Goal: Task Accomplishment & Management: Use online tool/utility

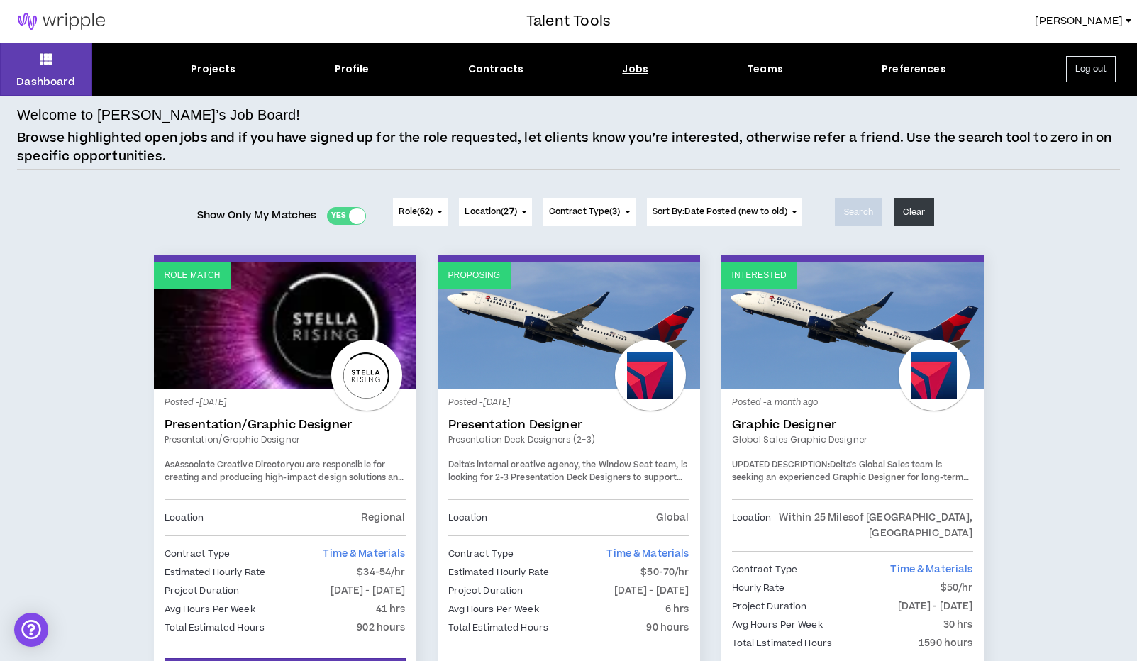
click at [624, 67] on div "Jobs" at bounding box center [635, 69] width 26 height 15
click at [634, 73] on div "Jobs" at bounding box center [635, 69] width 26 height 15
click at [632, 67] on div "Jobs" at bounding box center [635, 69] width 26 height 15
click at [1081, 75] on button "Log out" at bounding box center [1092, 69] width 50 height 26
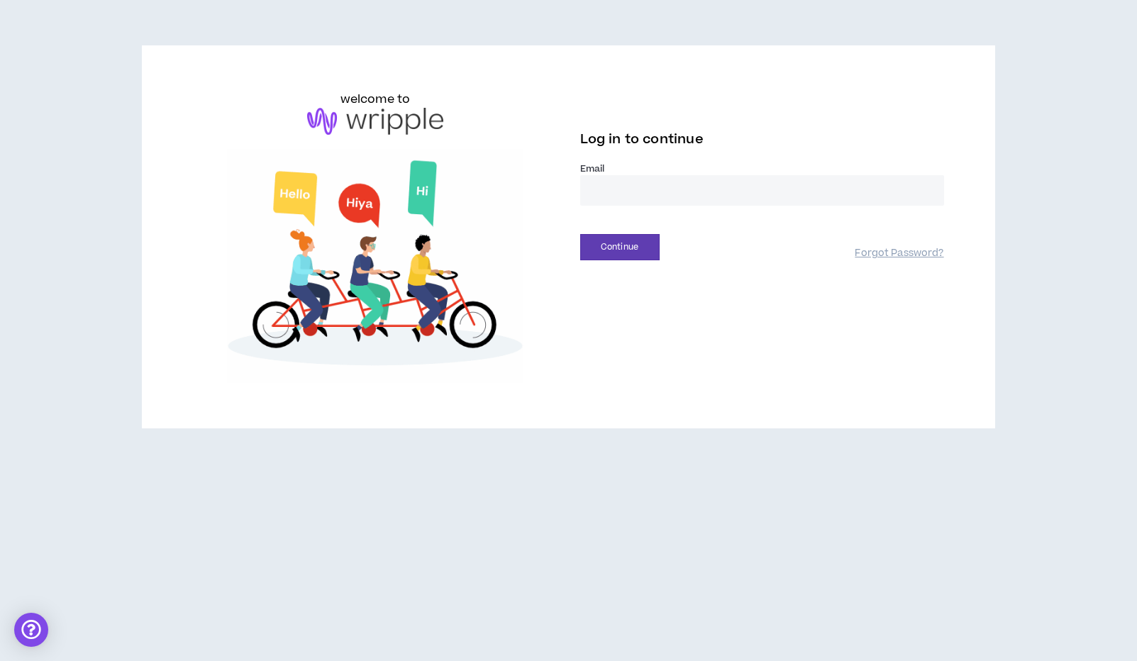
type input "**********"
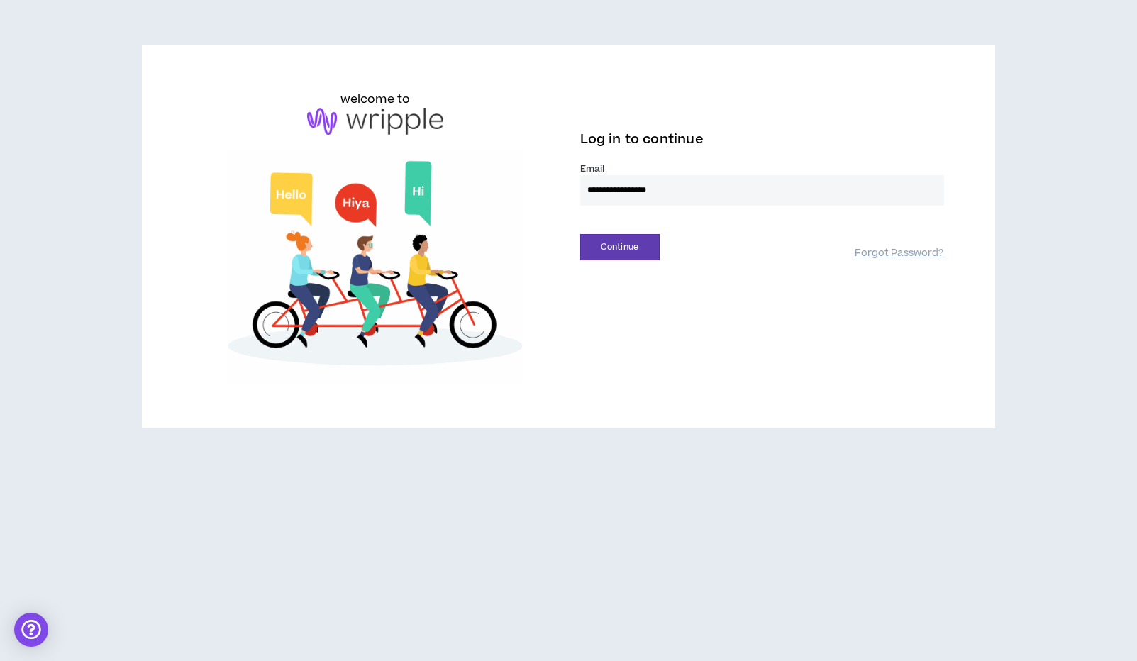
click at [619, 247] on button "Continue" at bounding box center [619, 247] width 79 height 26
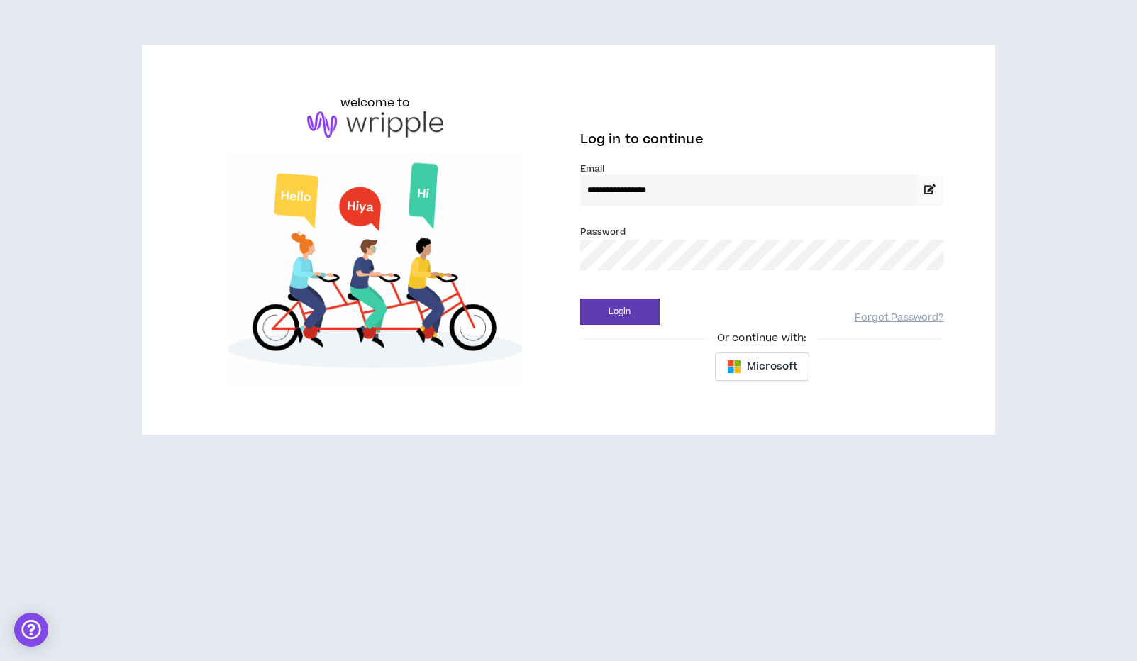
click at [619, 312] on button "Login" at bounding box center [619, 312] width 79 height 26
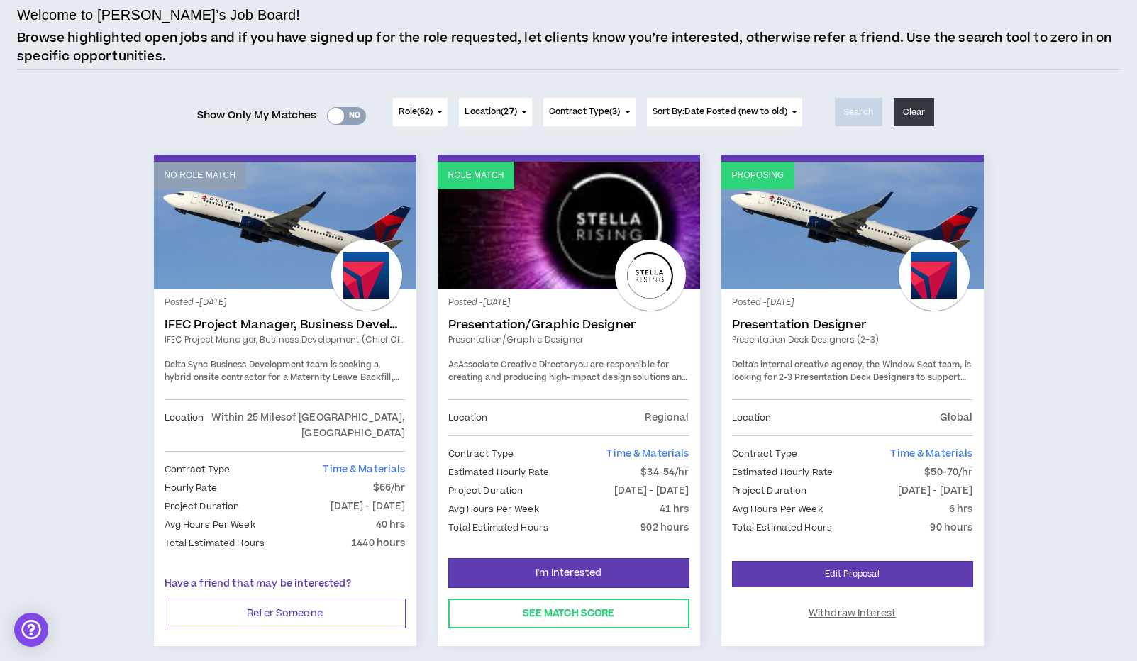
scroll to position [101, 0]
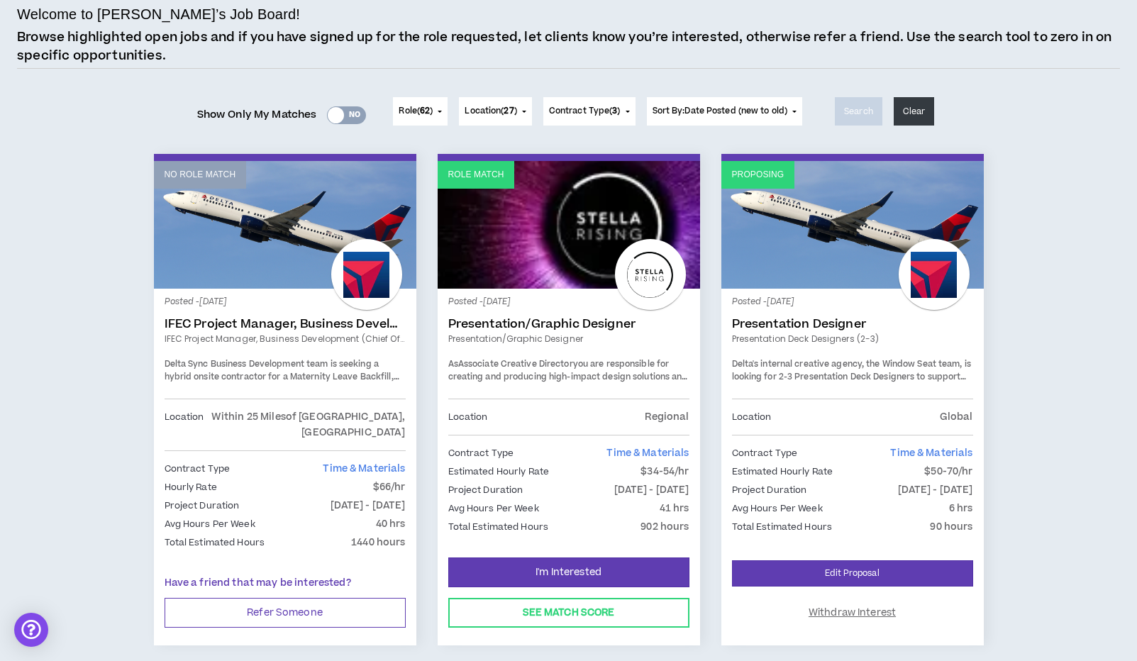
click at [612, 221] on link "Role Match" at bounding box center [569, 225] width 263 height 128
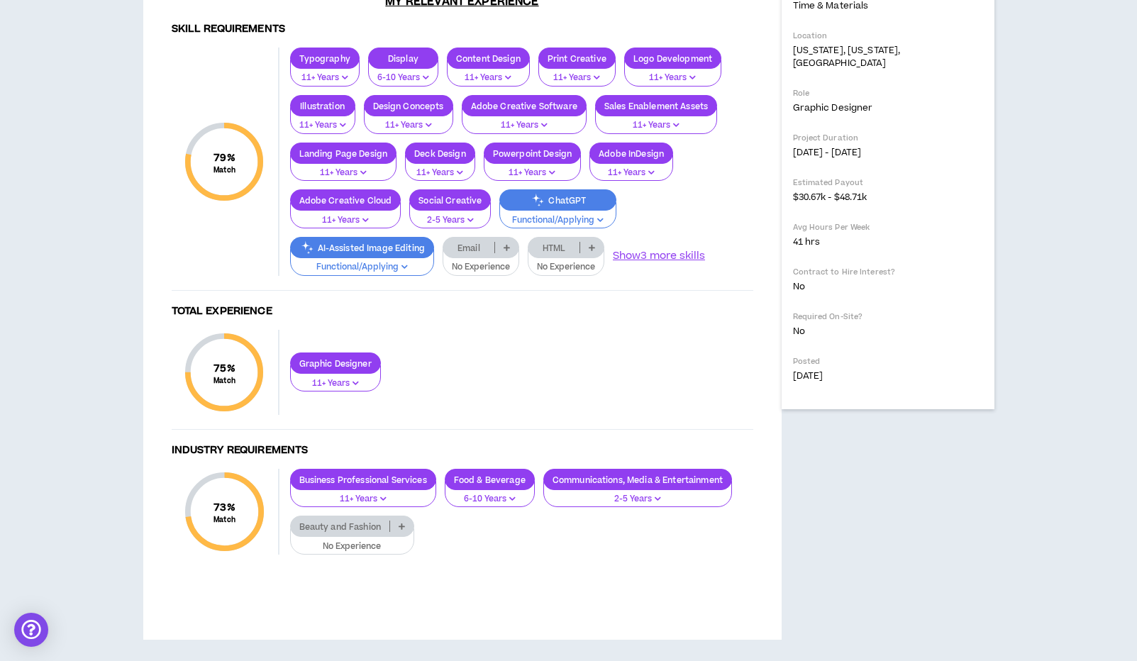
scroll to position [693, 0]
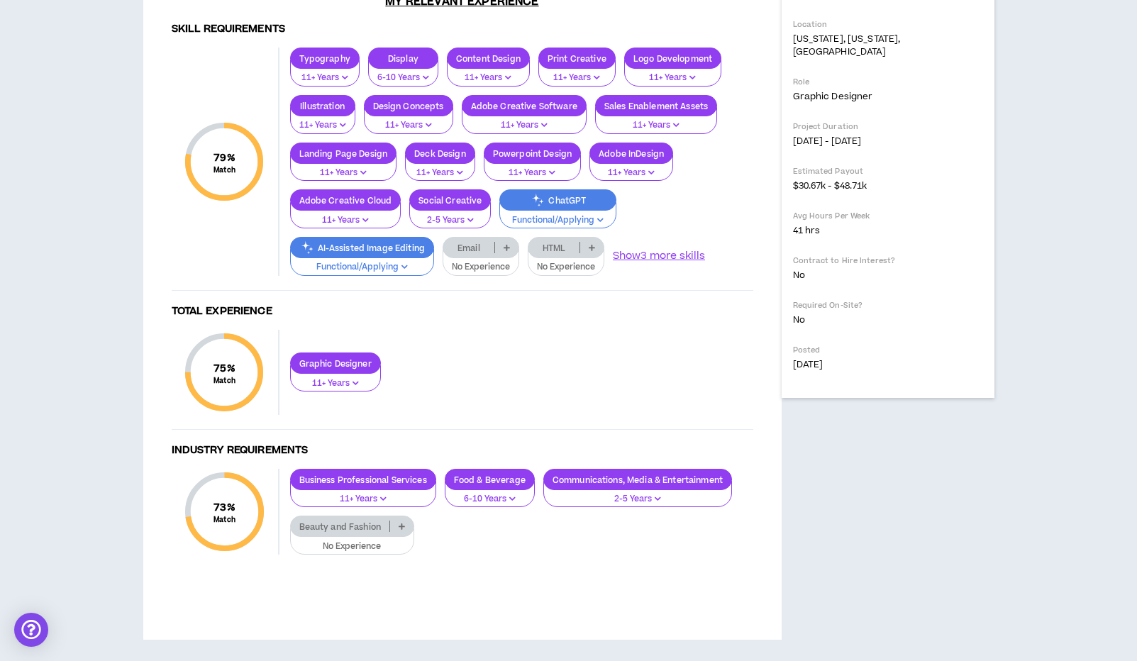
click at [593, 251] on icon at bounding box center [592, 247] width 6 height 7
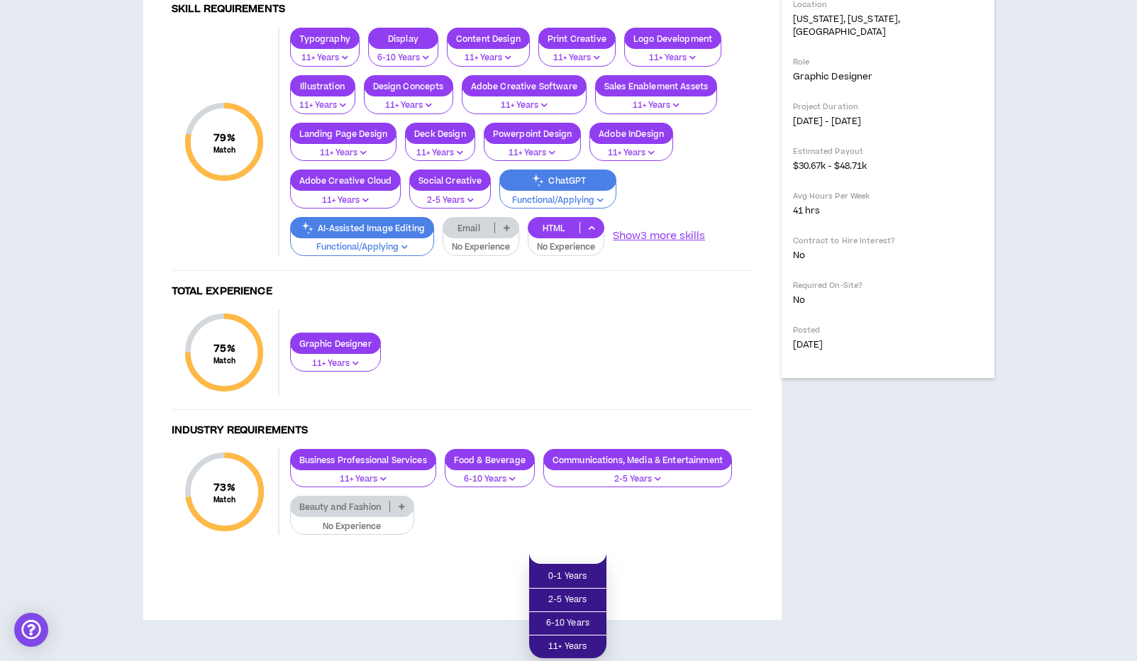
click at [648, 256] on div "Typography 11+ Years Display 6-10 Years Content Design 11+ Years Print Creative…" at bounding box center [517, 142] width 474 height 228
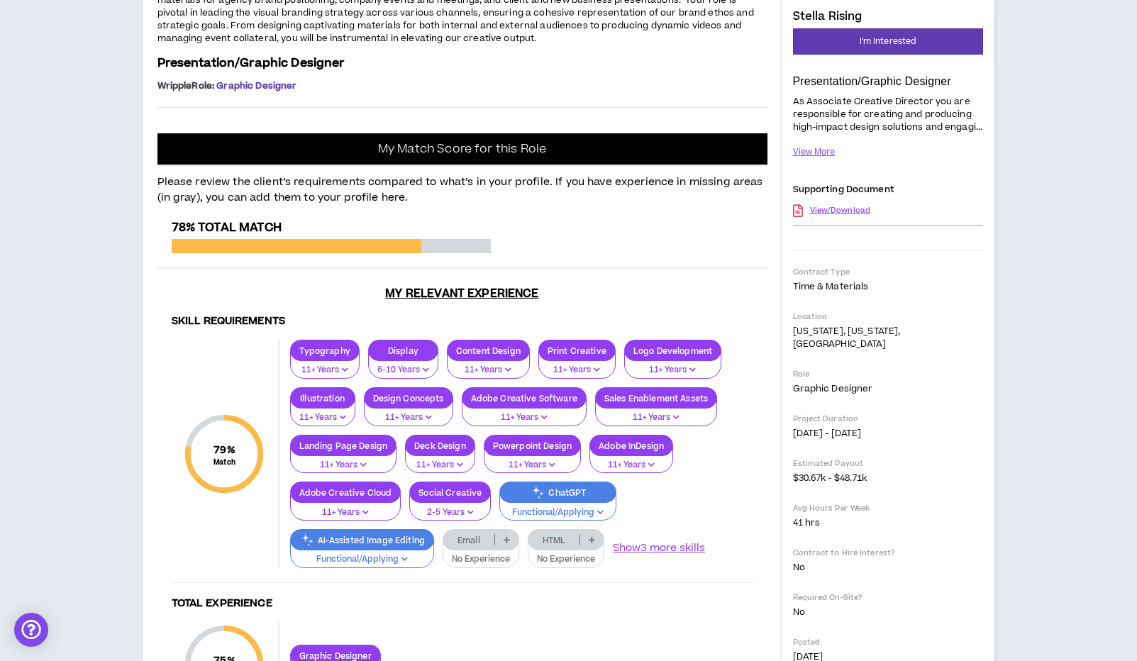
scroll to position [202, 0]
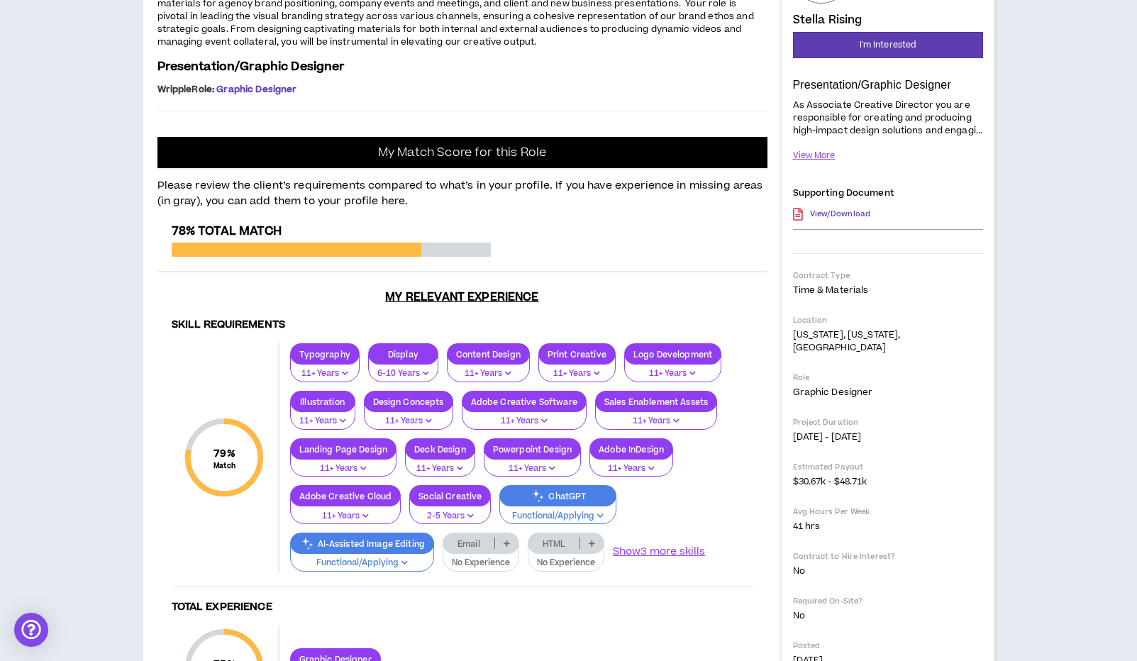
click at [822, 226] on link "View/Download" at bounding box center [840, 214] width 60 height 25
